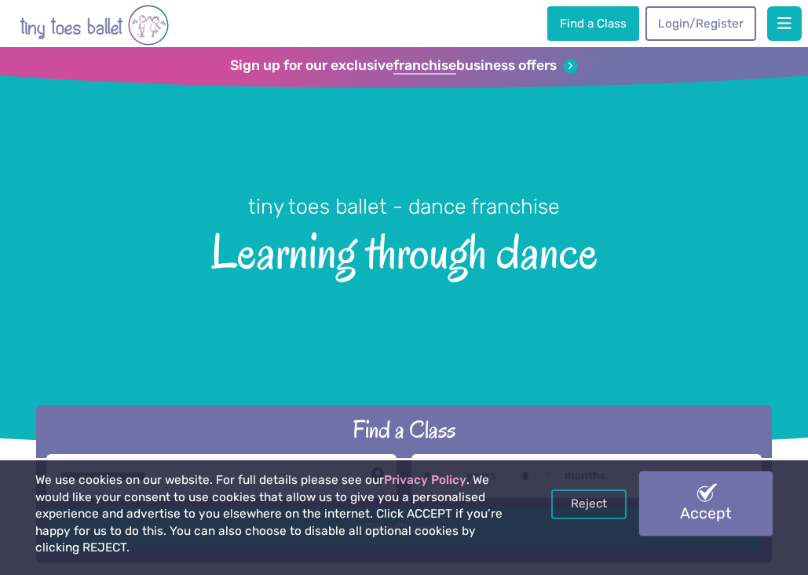
click at [694, 491] on link "Accept" at bounding box center [706, 503] width 134 height 64
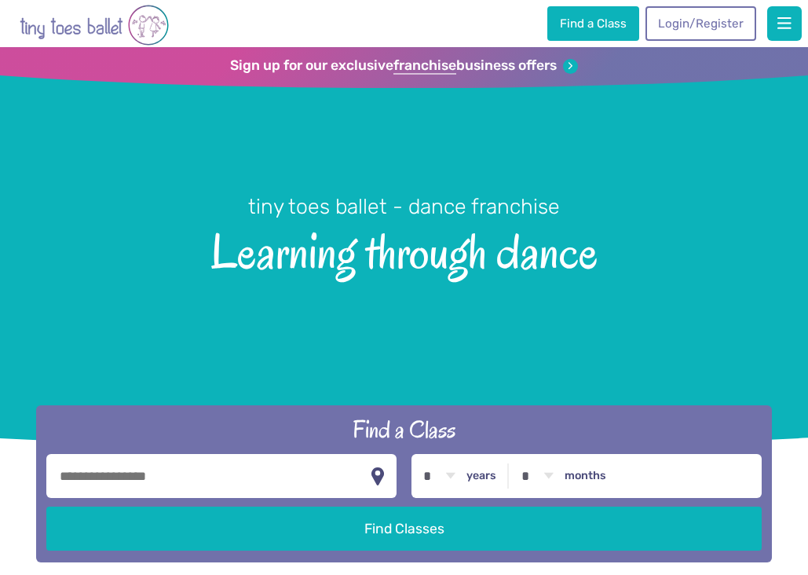
click at [113, 485] on input "text" at bounding box center [221, 476] width 350 height 44
type input "********"
click at [429, 477] on select "* * * * * * * * * * ** ** **" at bounding box center [439, 476] width 49 height 44
select select "*"
click at [415, 454] on select "* * * * * * * * * * ** ** **" at bounding box center [439, 476] width 49 height 44
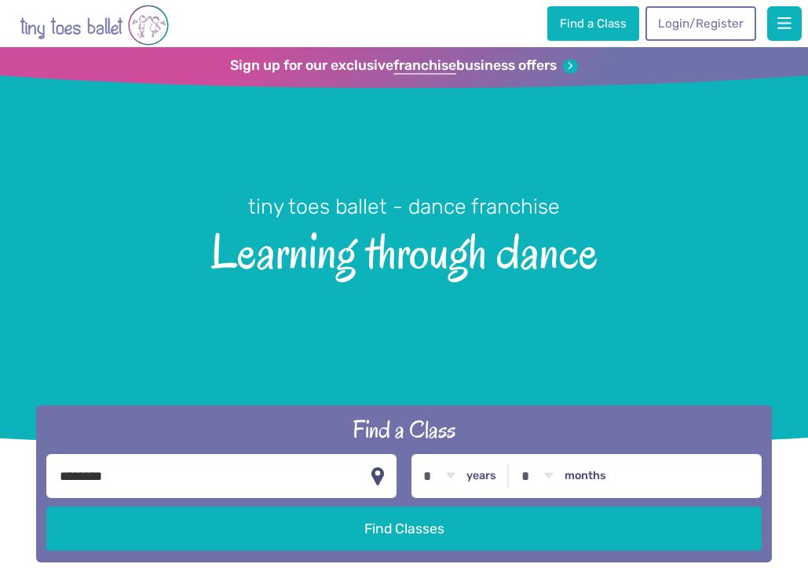
click at [535, 475] on select "* * * * * * * * * * ** **" at bounding box center [537, 476] width 49 height 44
select select "*"
click at [513, 454] on select "* * * * * * * * * * ** **" at bounding box center [537, 476] width 49 height 44
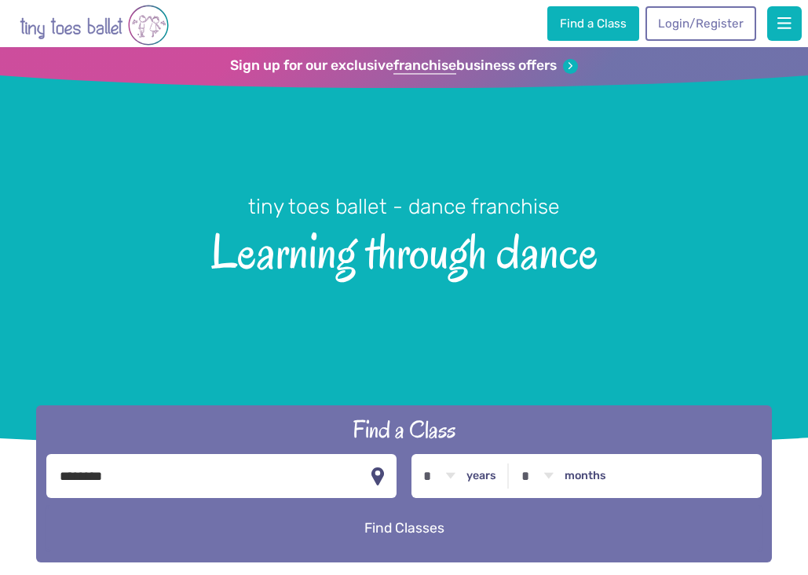
click at [460, 520] on button "Find Classes" at bounding box center [403, 528] width 715 height 44
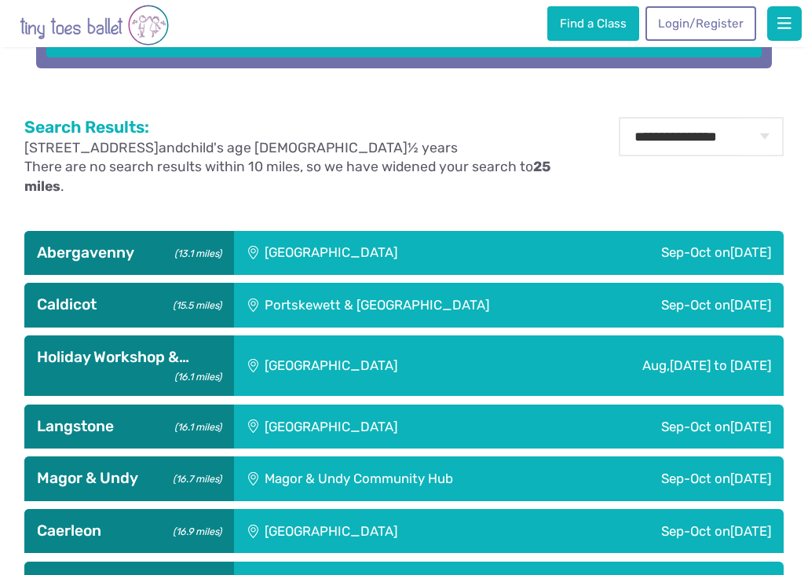
scroll to position [546, 0]
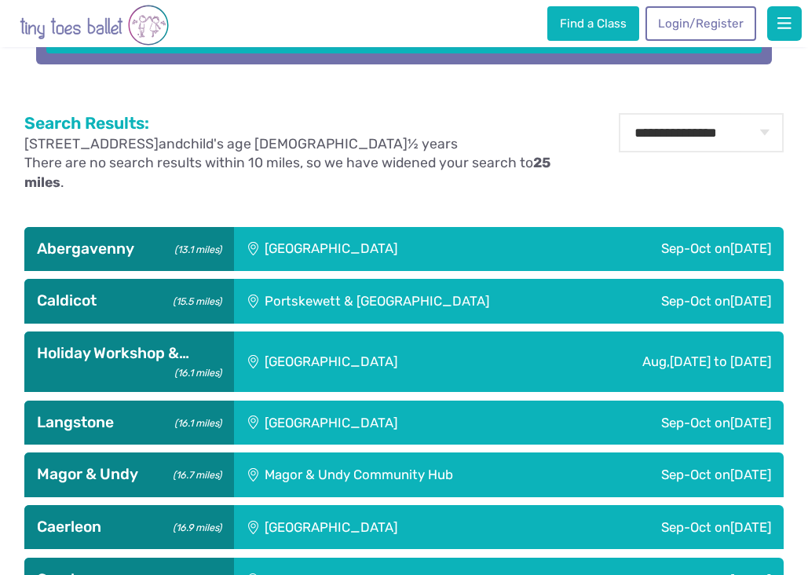
click at [377, 243] on div "Llanfoist Village Hall" at bounding box center [389, 249] width 311 height 44
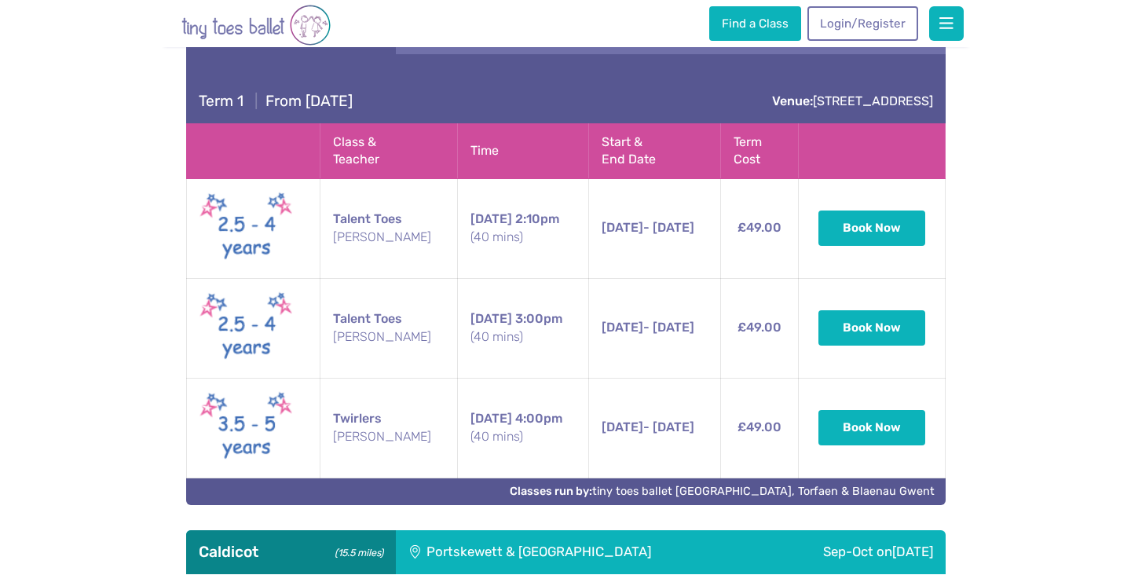
scroll to position [766, 0]
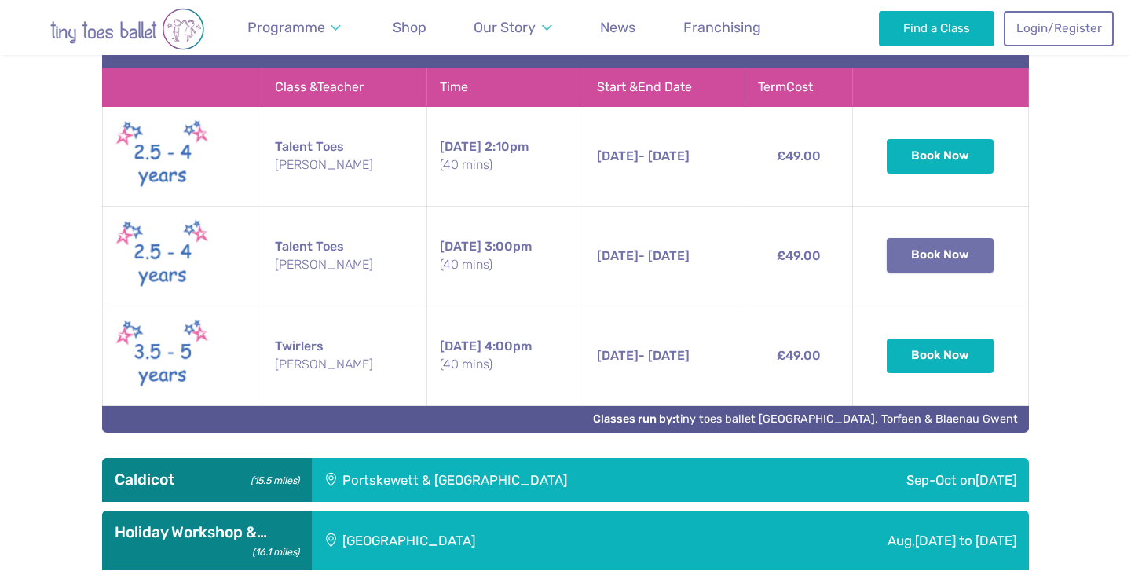
click at [807, 260] on button "Book Now" at bounding box center [940, 255] width 107 height 35
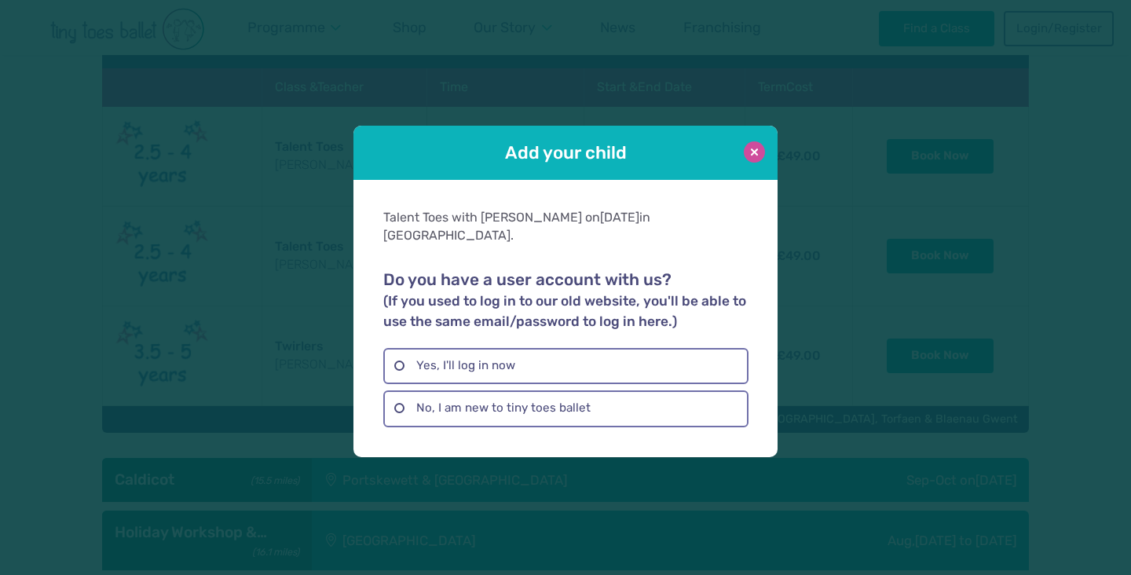
click at [752, 162] on button at bounding box center [754, 151] width 21 height 21
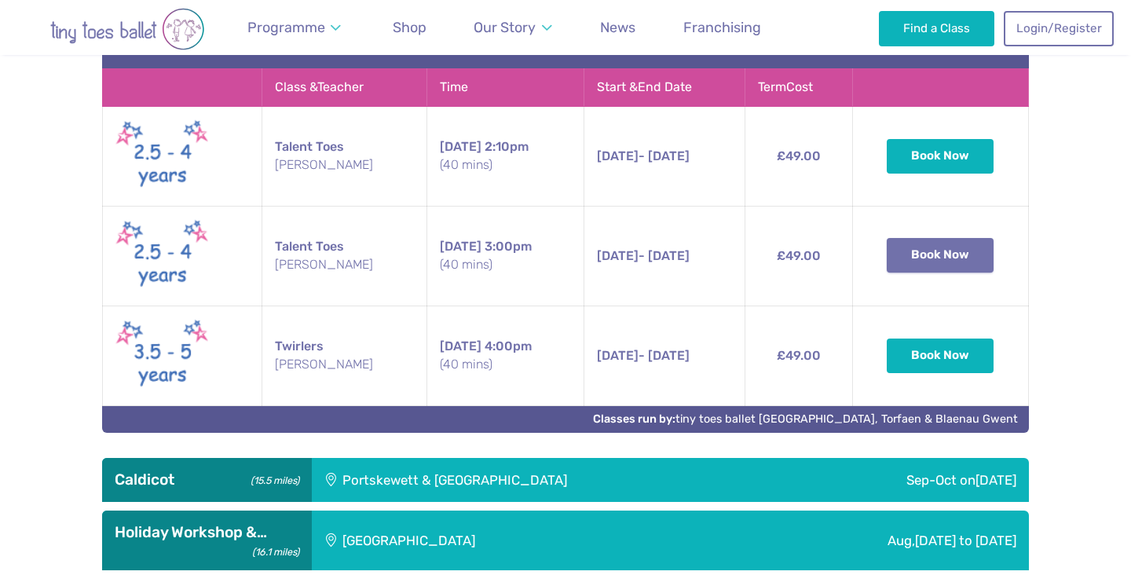
click at [807, 265] on button "Book Now" at bounding box center [940, 255] width 107 height 35
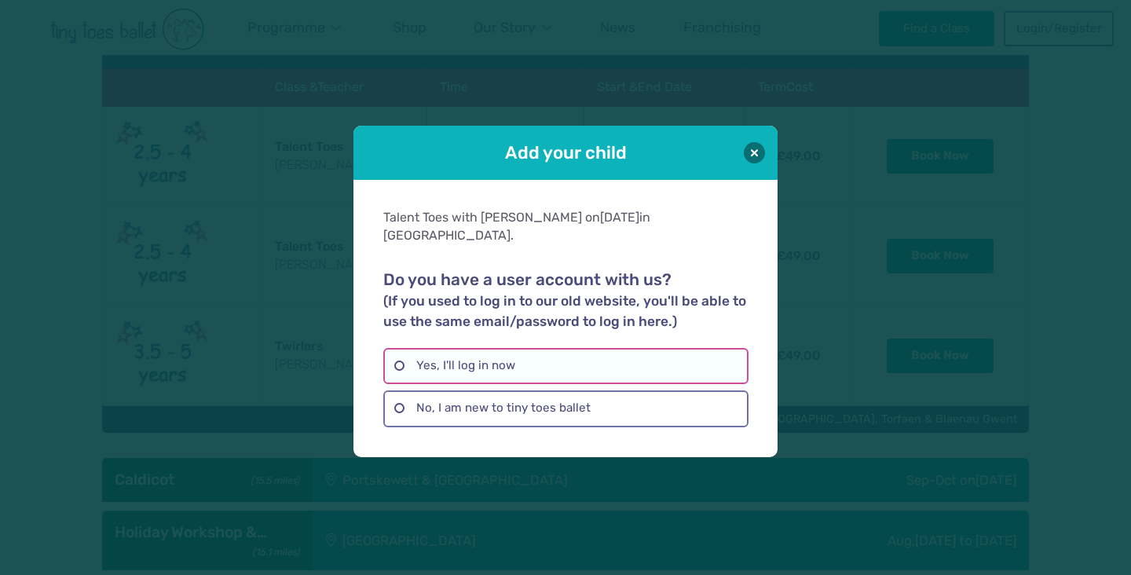
click at [488, 356] on label "Yes, I'll log in now" at bounding box center [565, 366] width 364 height 36
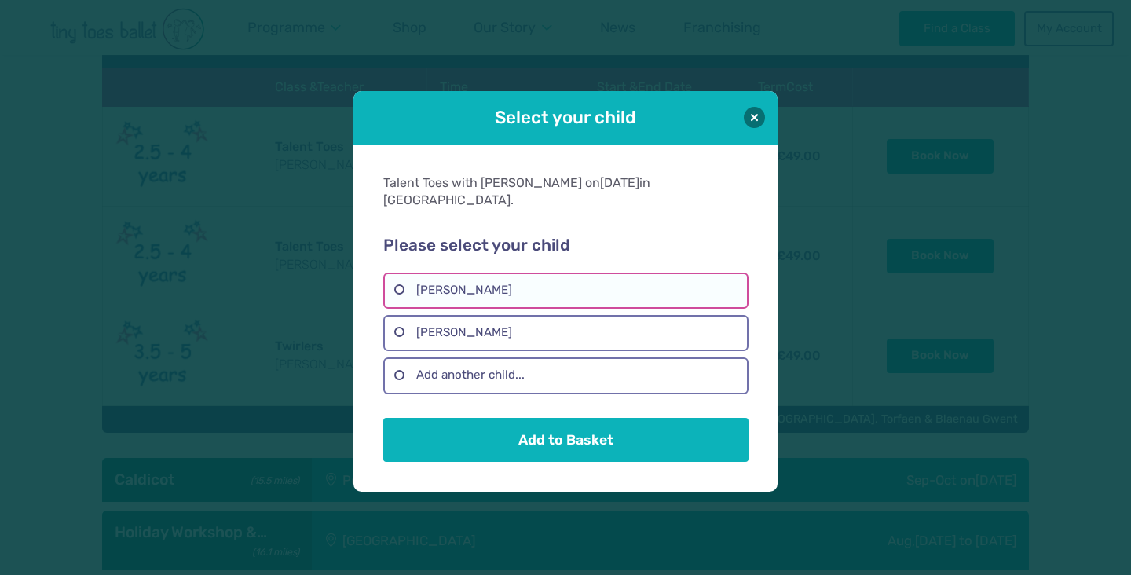
click at [509, 277] on label "Scarlett Roach" at bounding box center [565, 291] width 364 height 36
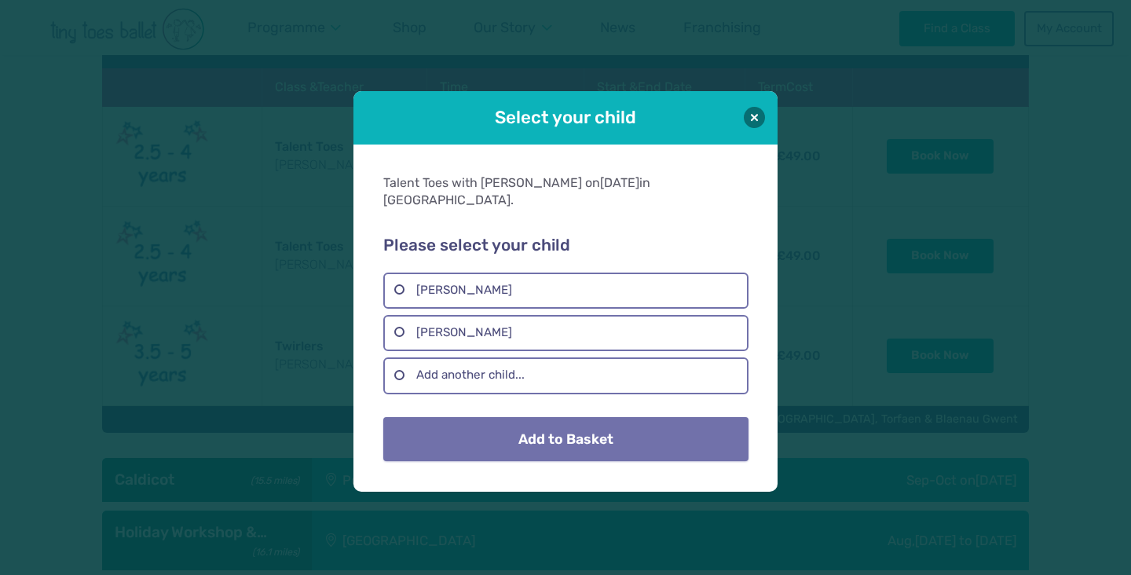
click at [565, 427] on button "Add to Basket" at bounding box center [565, 439] width 364 height 44
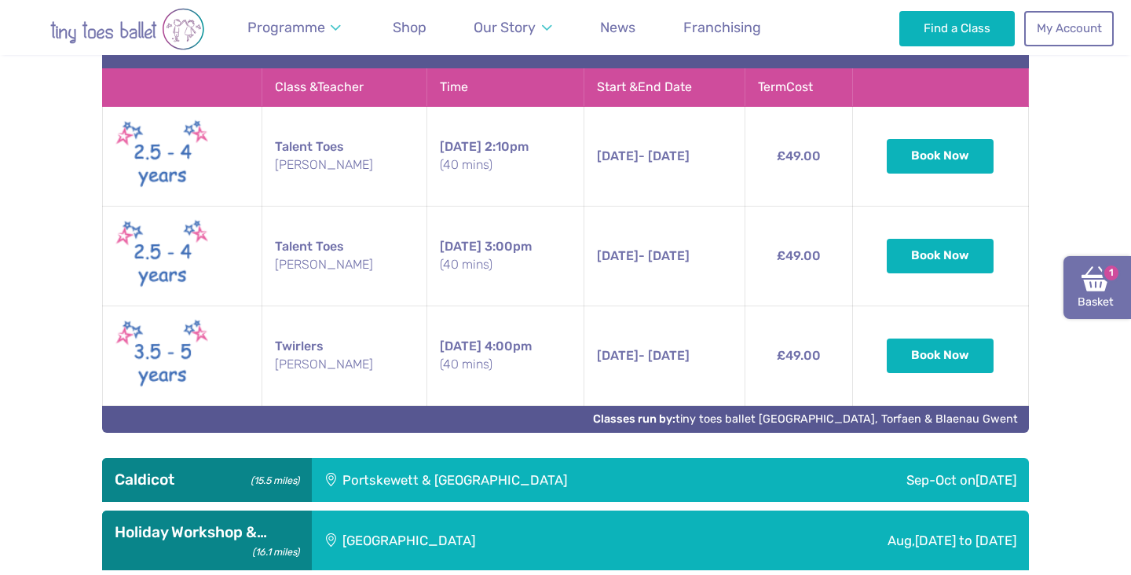
click at [807, 288] on link "Basket 1" at bounding box center [1097, 287] width 68 height 63
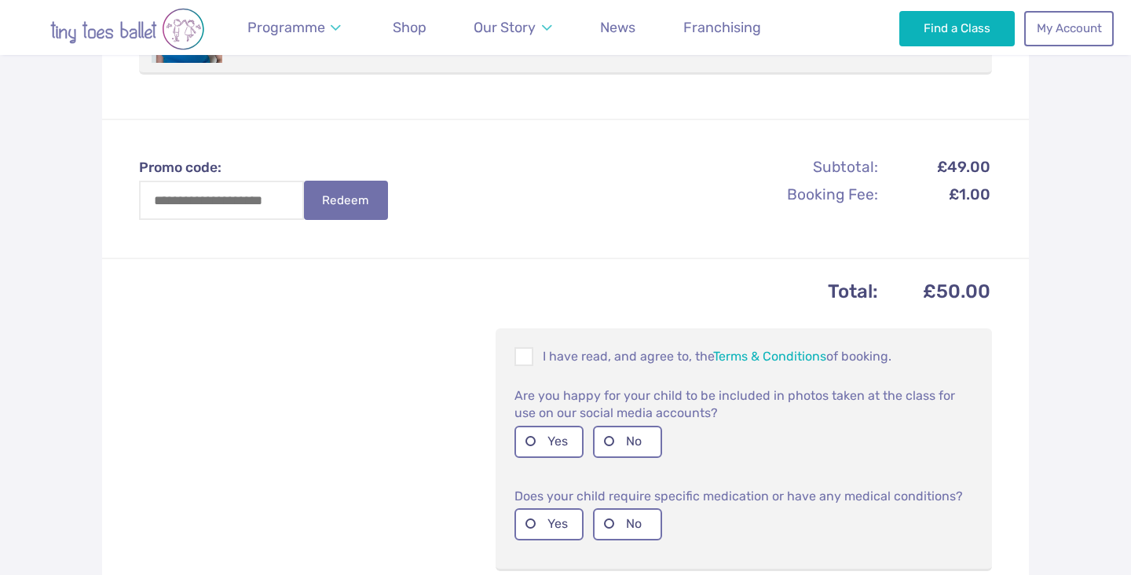
scroll to position [484, 0]
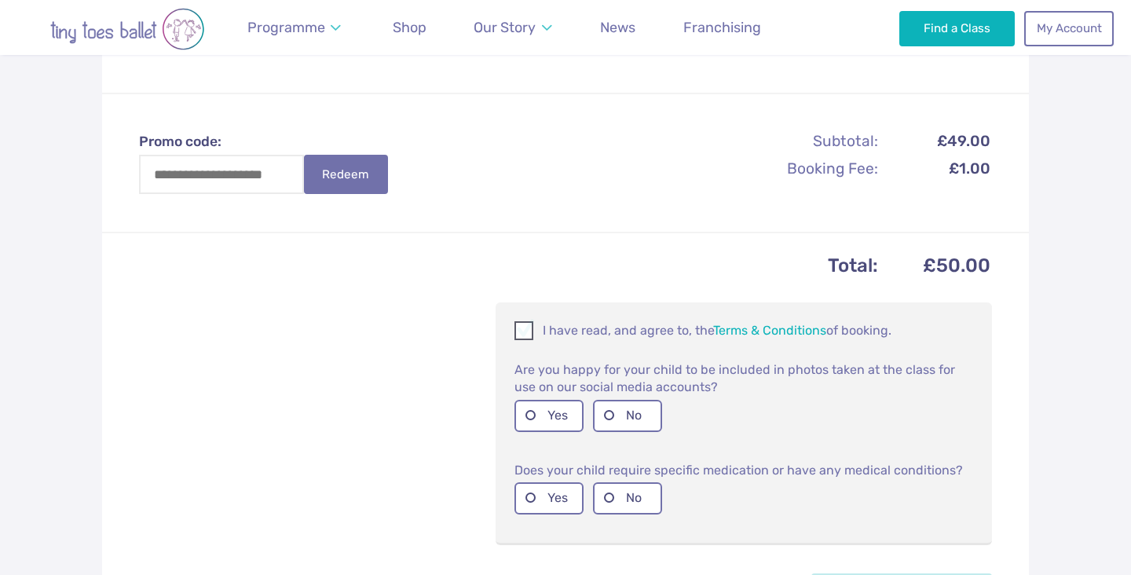
click at [525, 327] on span at bounding box center [524, 333] width 17 height 15
click at [538, 419] on label "Yes" at bounding box center [548, 416] width 69 height 32
click at [601, 482] on label "No" at bounding box center [627, 498] width 69 height 32
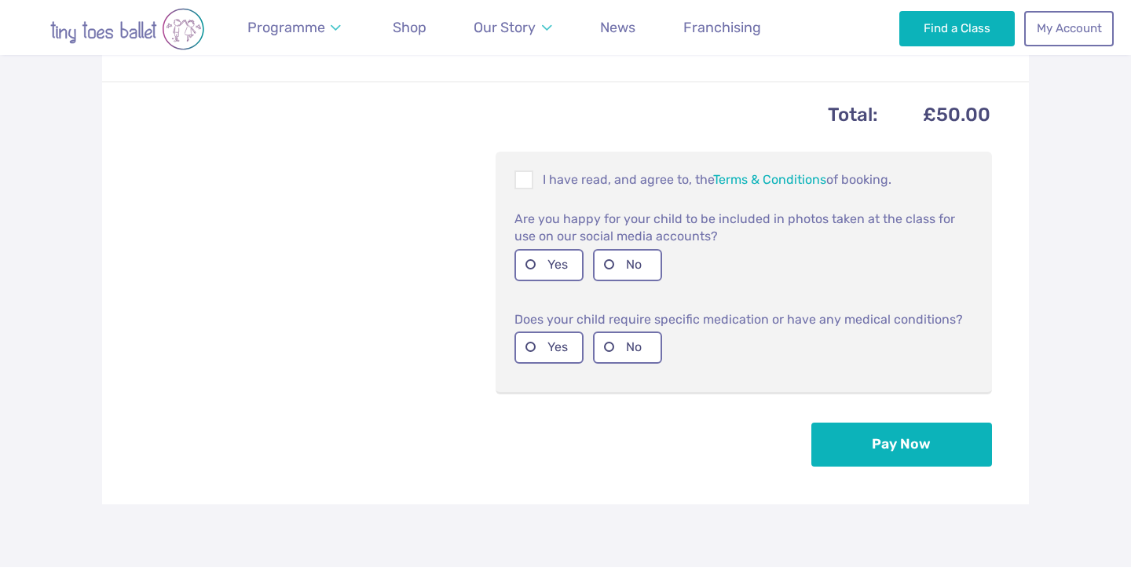
scroll to position [637, 0]
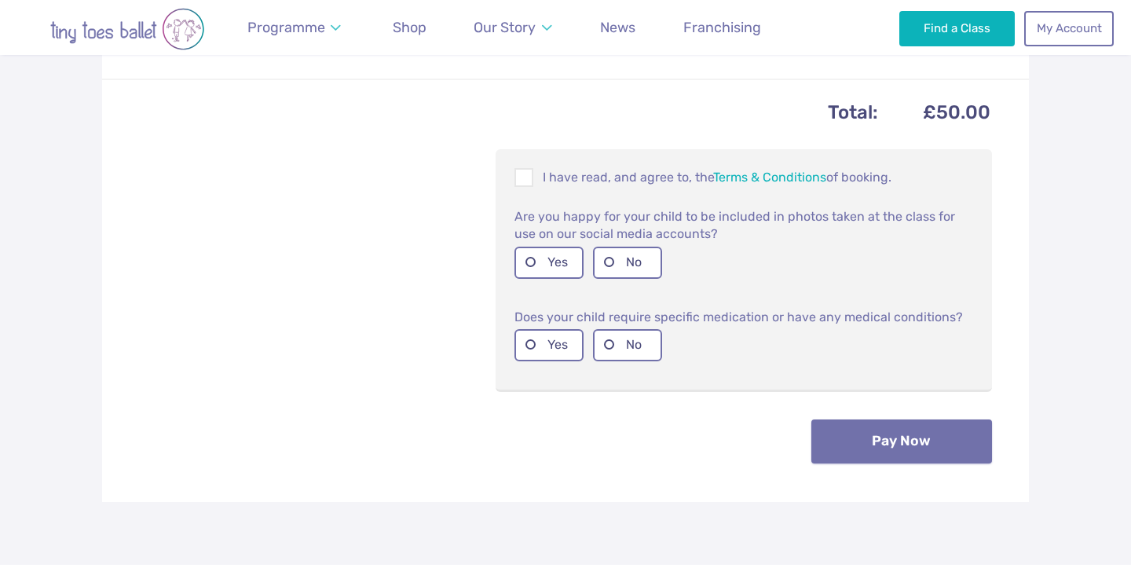
click at [873, 441] on button "Pay Now" at bounding box center [901, 441] width 181 height 44
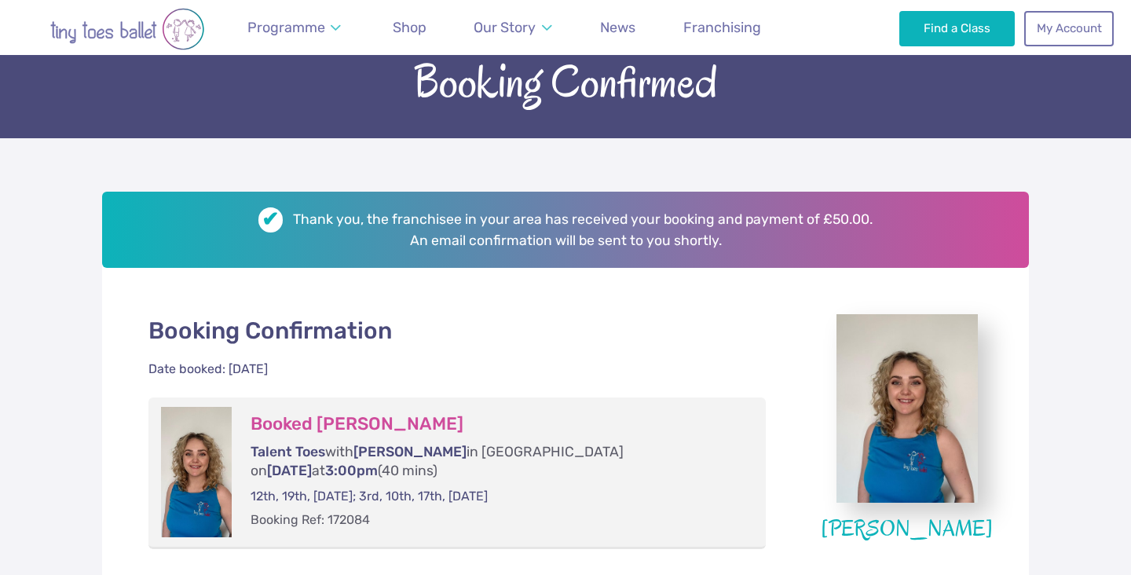
scroll to position [108, 0]
